Goal: Task Accomplishment & Management: Manage account settings

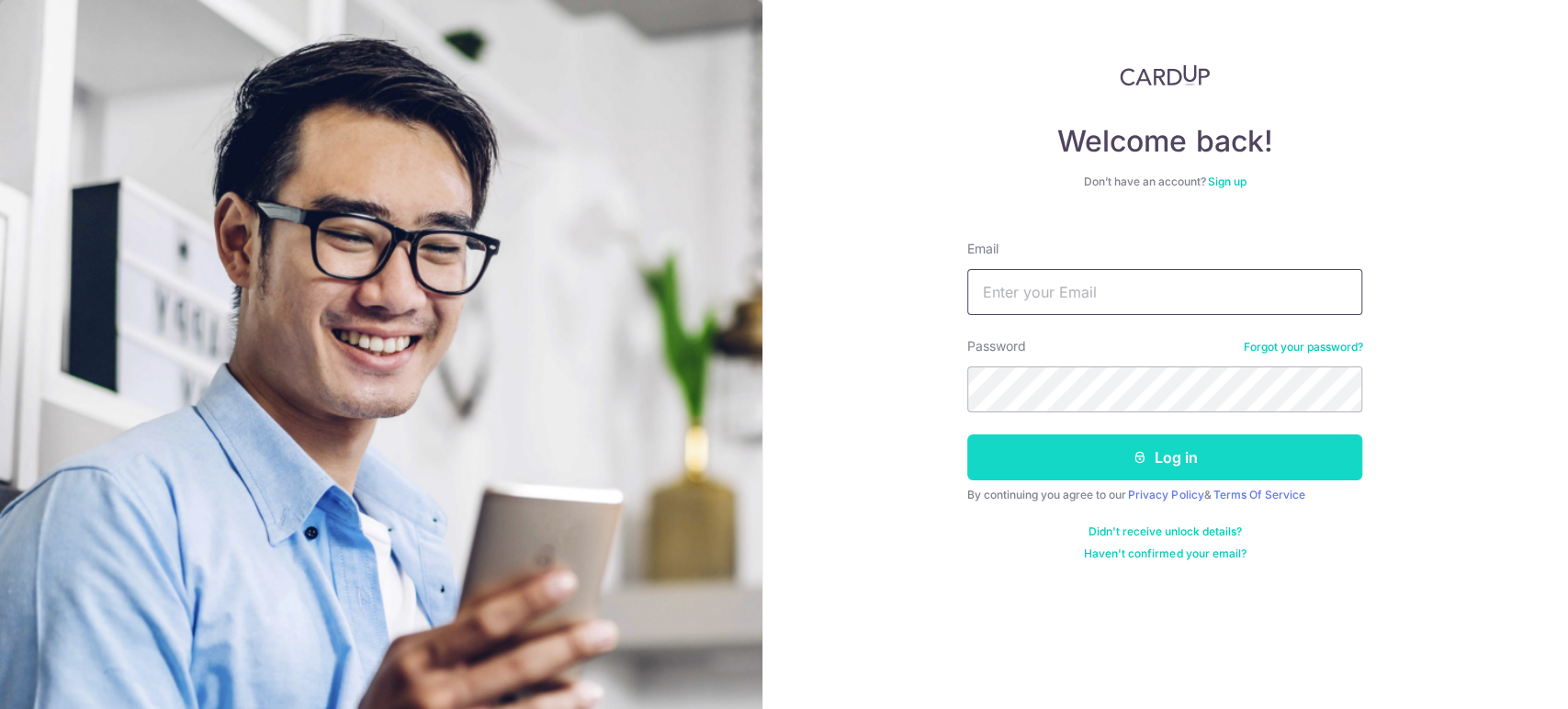
type input "[EMAIL_ADDRESS][DOMAIN_NAME]"
click at [1131, 467] on button "Log in" at bounding box center [1165, 457] width 395 height 46
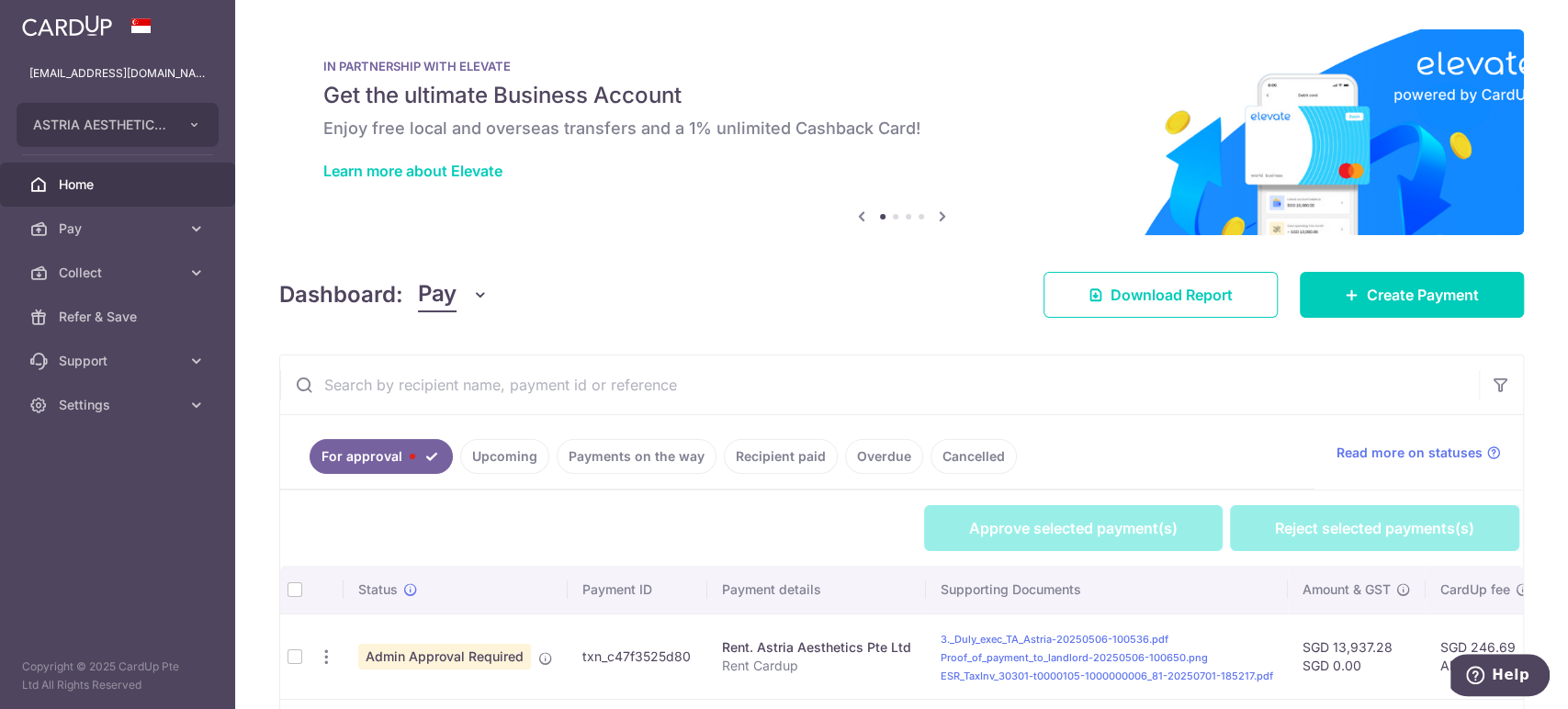
click at [443, 297] on span "Pay" at bounding box center [437, 295] width 38 height 35
click at [457, 384] on link "Collect" at bounding box center [515, 390] width 191 height 44
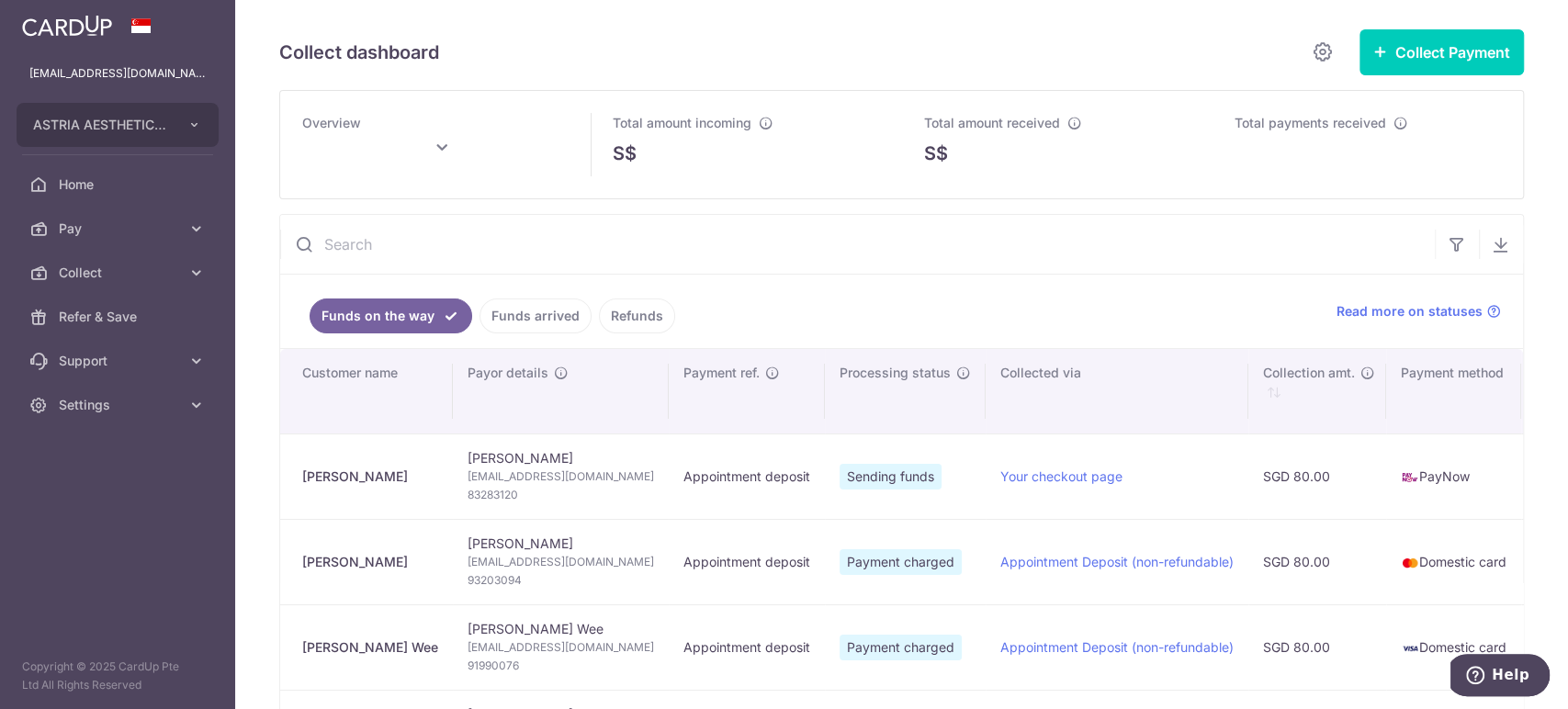
drag, startPoint x: 371, startPoint y: 468, endPoint x: 295, endPoint y: 468, distance: 76.0
click at [295, 468] on td "[PERSON_NAME]" at bounding box center [366, 476] width 173 height 85
copy div "[PERSON_NAME]"
type input "[DATE]"
click at [565, 472] on span "[EMAIL_ADDRESS][DOMAIN_NAME]" at bounding box center [561, 477] width 187 height 19
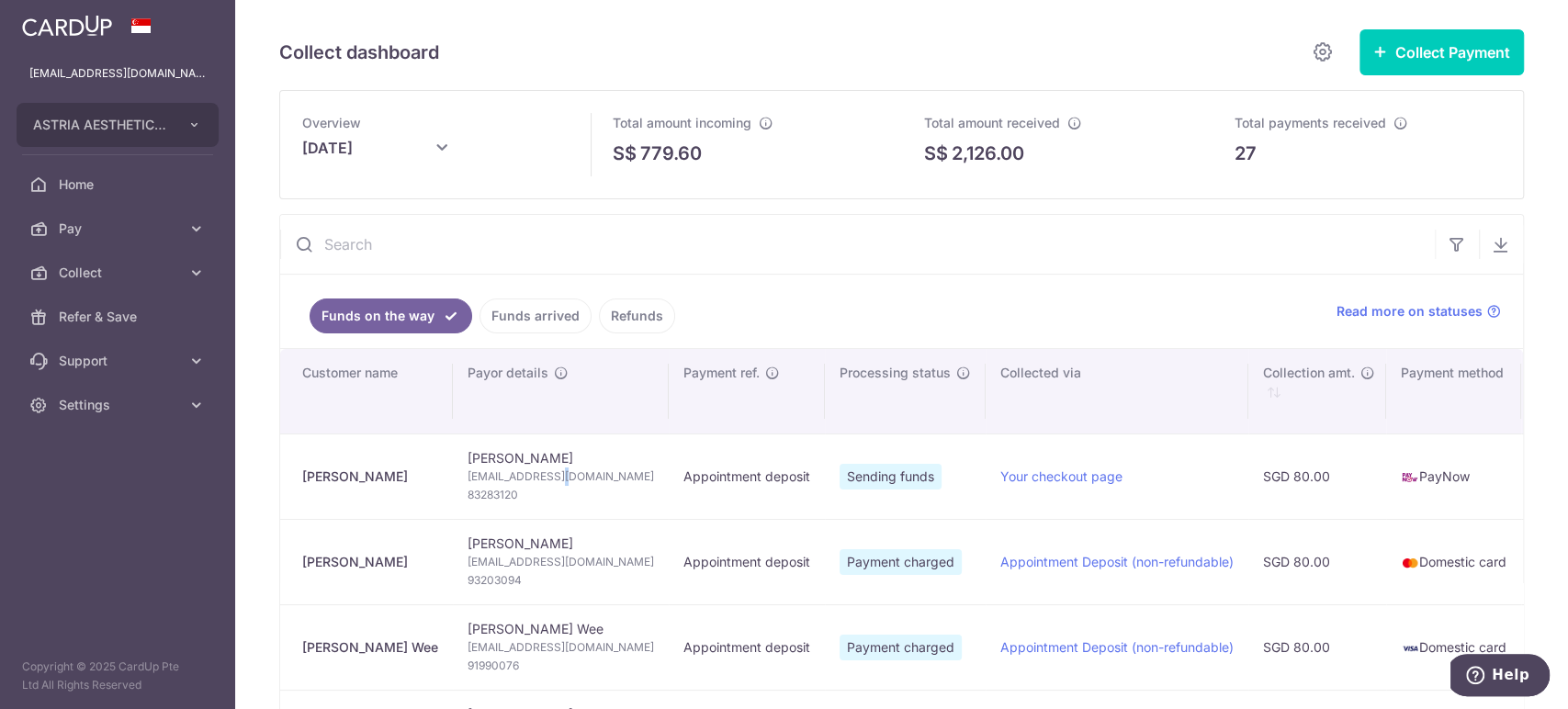
click at [565, 472] on span "[EMAIL_ADDRESS][DOMAIN_NAME]" at bounding box center [561, 477] width 187 height 19
click at [566, 475] on span "[EMAIL_ADDRESS][DOMAIN_NAME]" at bounding box center [561, 477] width 187 height 19
copy td "[EMAIL_ADDRESS][DOMAIN_NAME]"
click at [508, 498] on span "83283120" at bounding box center [561, 494] width 187 height 19
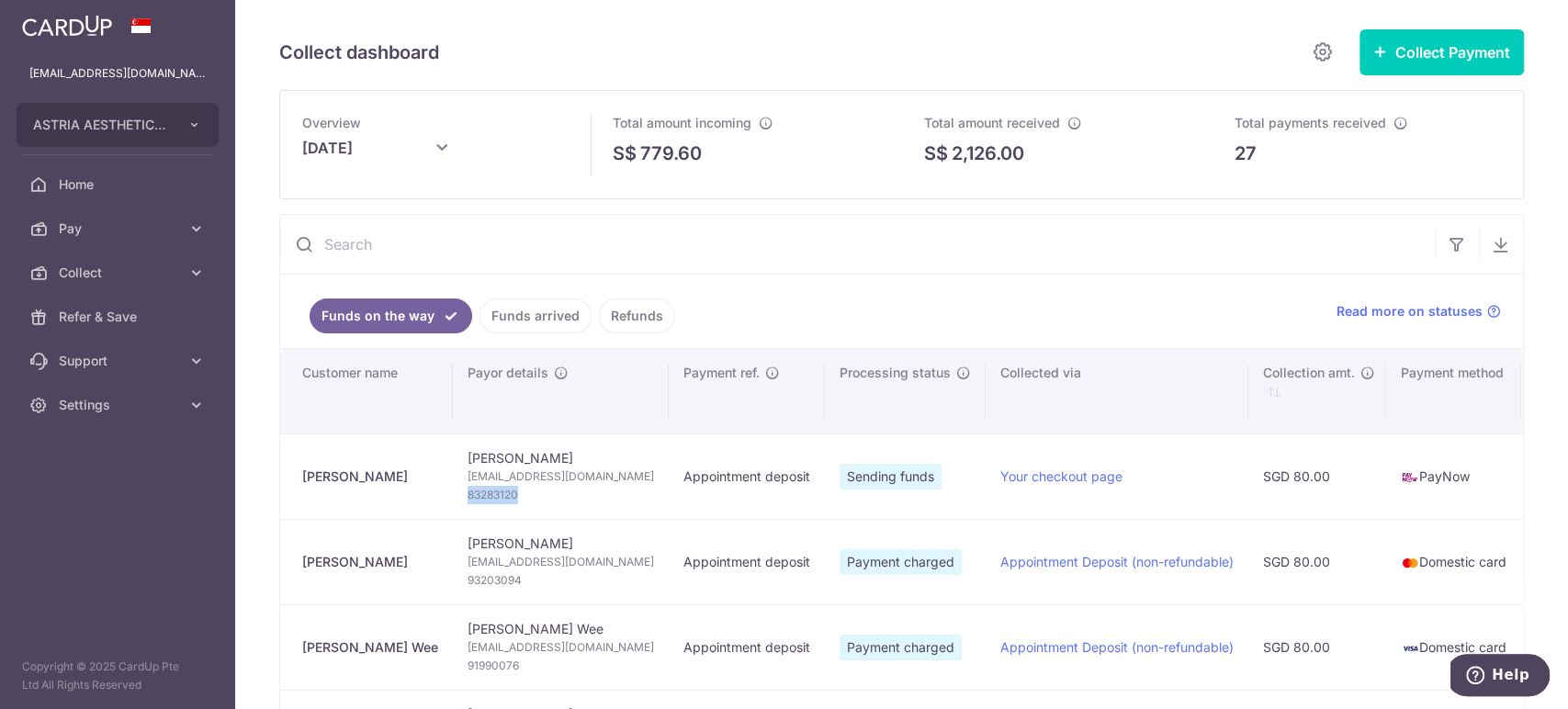
copy span "83283120"
